Goal: Find specific page/section: Find specific page/section

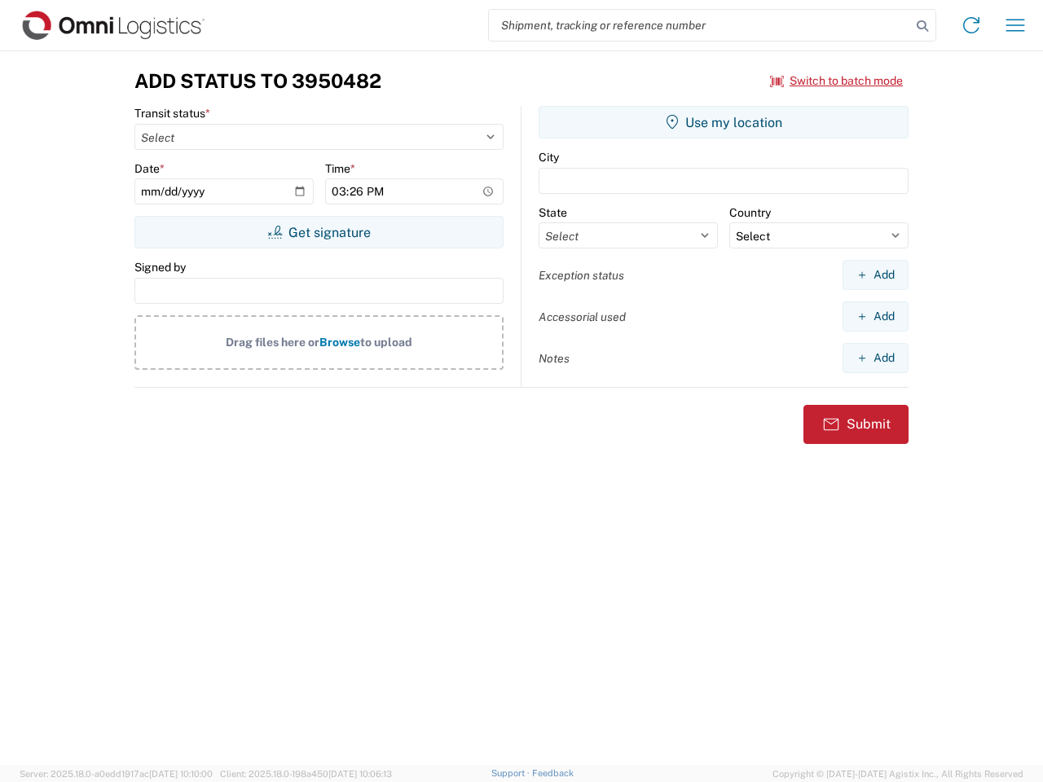
click at [700, 25] on input "search" at bounding box center [700, 25] width 422 height 31
click at [923, 26] on icon at bounding box center [922, 26] width 23 height 23
click at [972, 25] on icon at bounding box center [971, 25] width 26 height 26
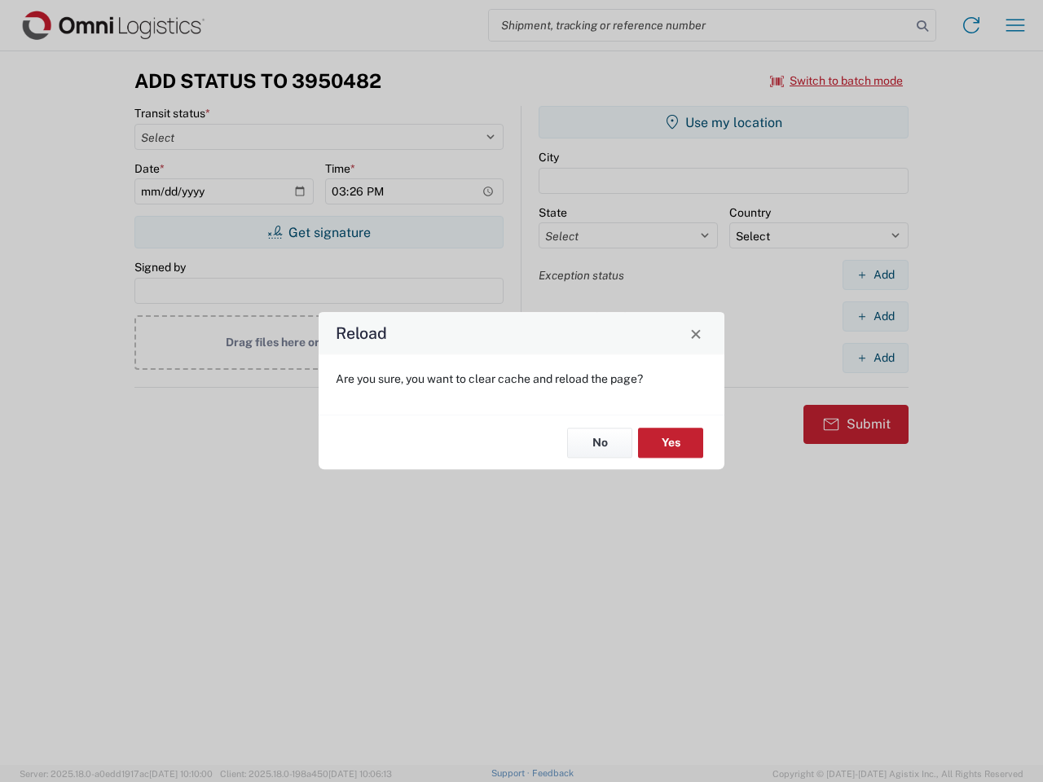
click at [1016, 25] on div "Reload Are you sure, you want to clear cache and reload the page? No Yes" at bounding box center [521, 391] width 1043 height 782
click at [837, 81] on div "Reload Are you sure, you want to clear cache and reload the page? No Yes" at bounding box center [521, 391] width 1043 height 782
click at [319, 232] on div "Reload Are you sure, you want to clear cache and reload the page? No Yes" at bounding box center [521, 391] width 1043 height 782
click at [724, 122] on div "Reload Are you sure, you want to clear cache and reload the page? No Yes" at bounding box center [521, 391] width 1043 height 782
click at [875, 275] on div "Reload Are you sure, you want to clear cache and reload the page? No Yes" at bounding box center [521, 391] width 1043 height 782
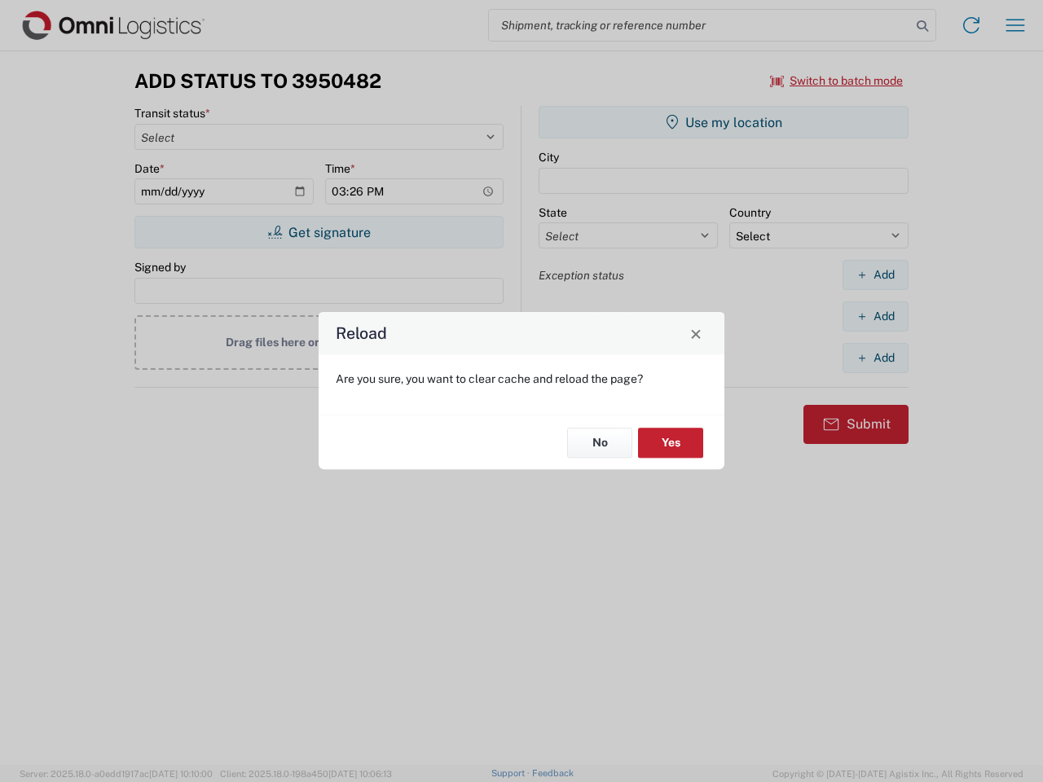
click at [875, 316] on div "Reload Are you sure, you want to clear cache and reload the page? No Yes" at bounding box center [521, 391] width 1043 height 782
click at [875, 358] on div "Reload Are you sure, you want to clear cache and reload the page? No Yes" at bounding box center [521, 391] width 1043 height 782
